Goal: Find contact information: Find contact information

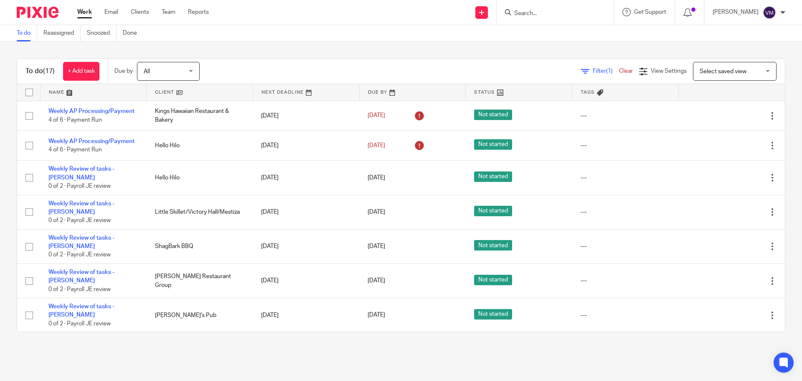
click at [537, 10] on input "Search" at bounding box center [550, 14] width 75 height 8
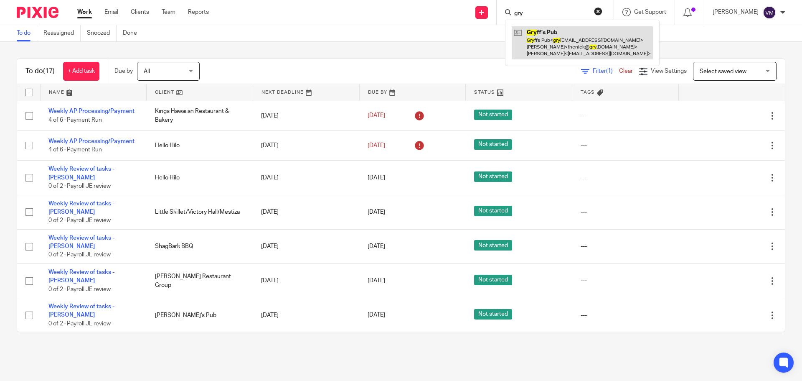
type input "gry"
click at [551, 44] on link at bounding box center [582, 42] width 141 height 33
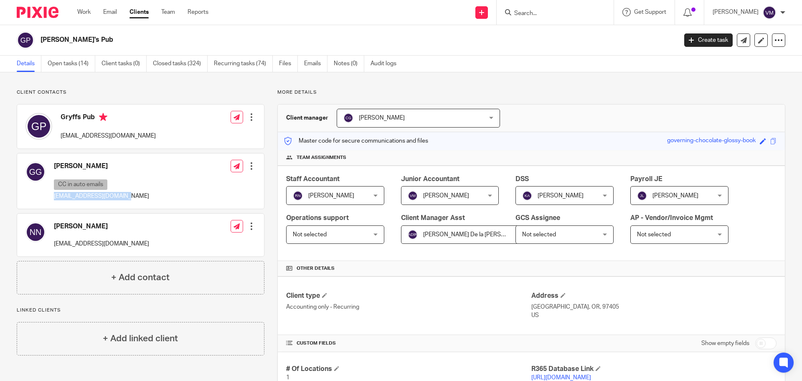
drag, startPoint x: 130, startPoint y: 193, endPoint x: 54, endPoint y: 194, distance: 75.2
click at [54, 194] on div "[PERSON_NAME] CC in auto emails [EMAIL_ADDRESS][DOMAIN_NAME] Edit contact Creat…" at bounding box center [140, 180] width 247 height 55
copy p "[EMAIL_ADDRESS][DOMAIN_NAME]"
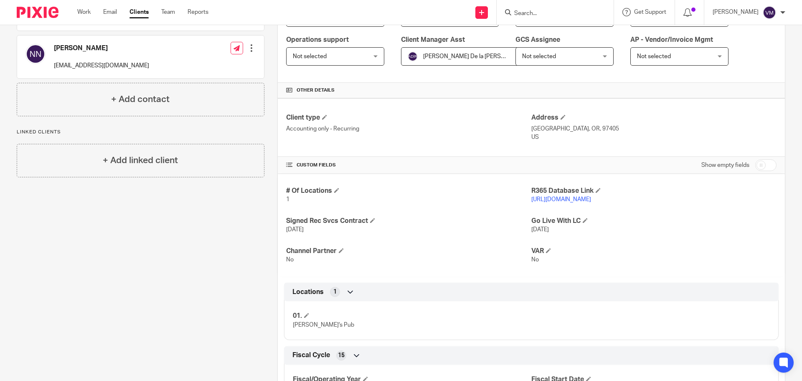
scroll to position [39, 0]
